Goal: Task Accomplishment & Management: Check status

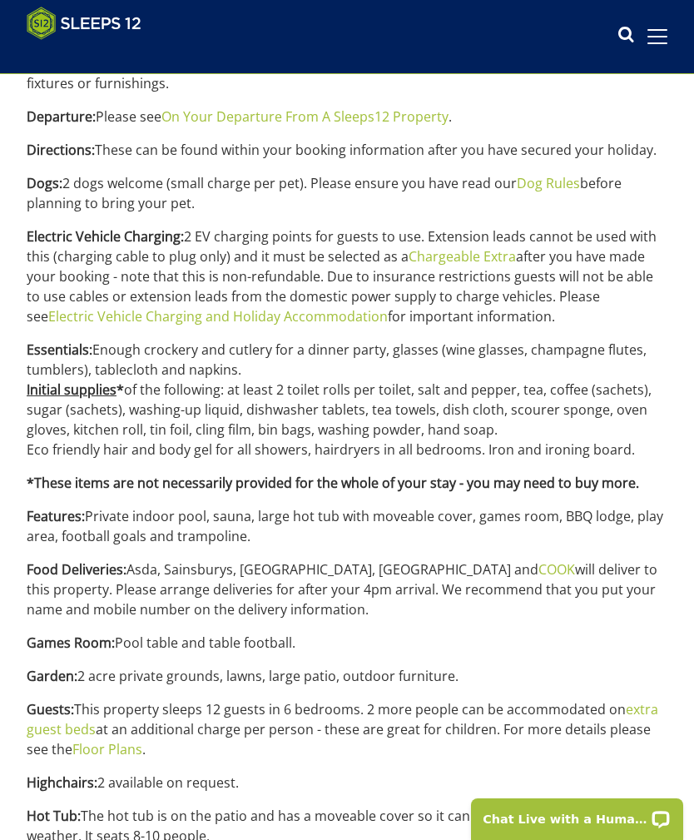
scroll to position [1131, 0]
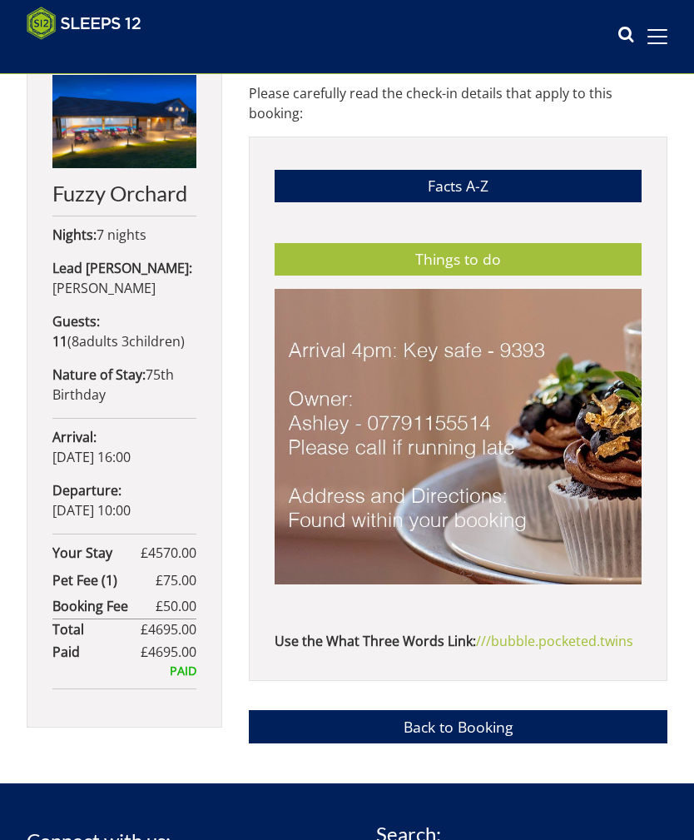
click at [330, 728] on link "Back to Booking" at bounding box center [458, 726] width 419 height 32
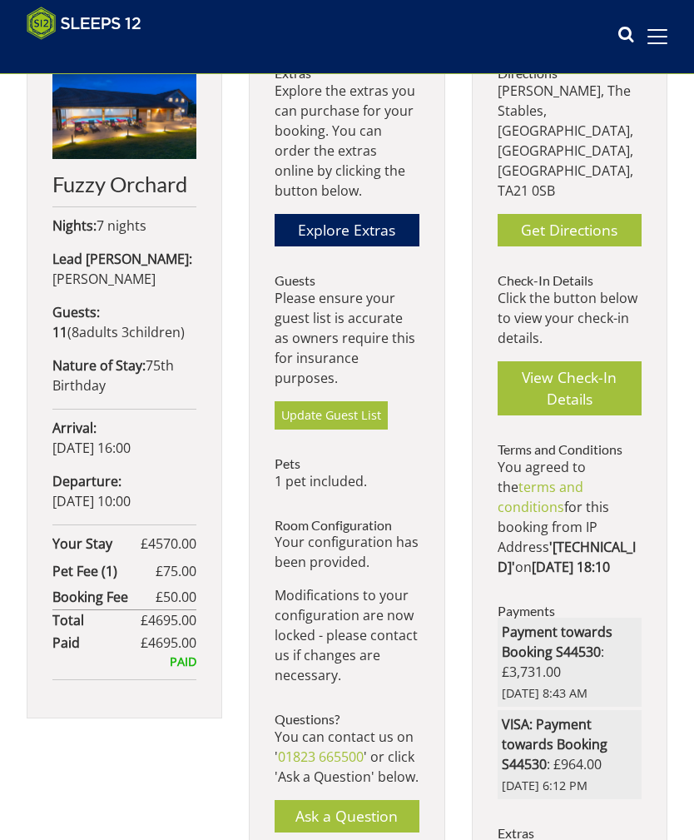
scroll to position [535, 0]
click at [547, 214] on link "Get Directions" at bounding box center [570, 230] width 144 height 32
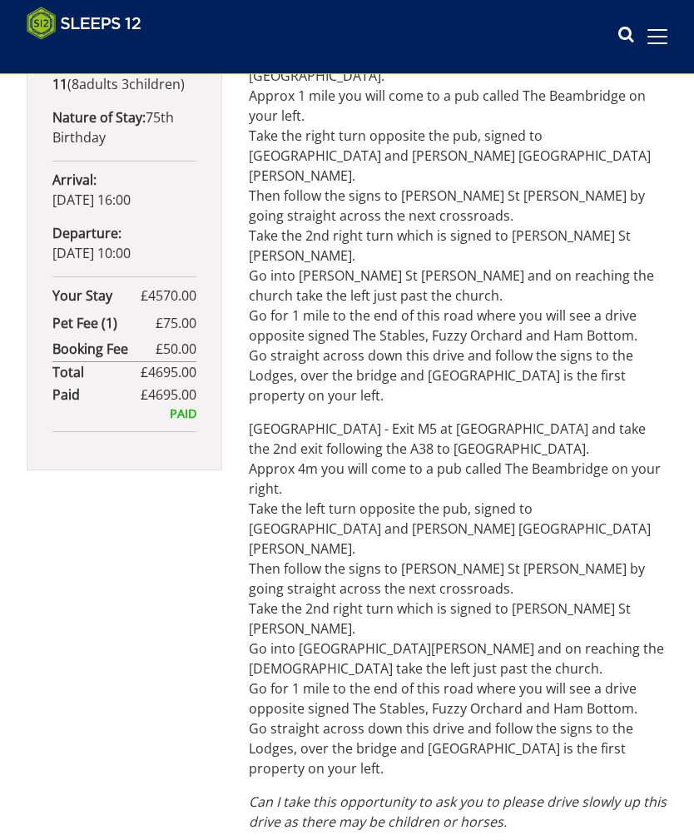
scroll to position [783, 0]
